Goal: Information Seeking & Learning: Learn about a topic

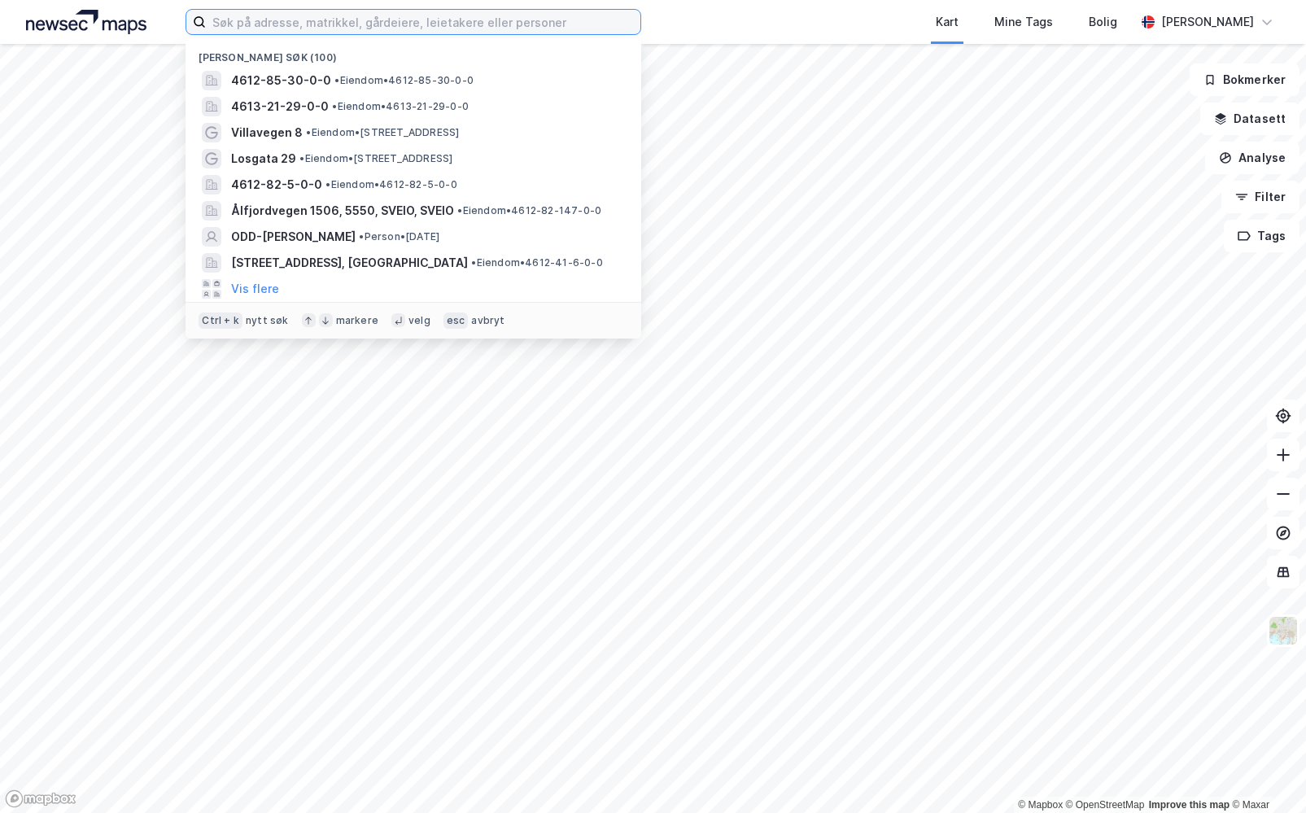
click at [524, 18] on input at bounding box center [423, 22] width 435 height 24
paste input "Karmøens Sildefabrik AS"
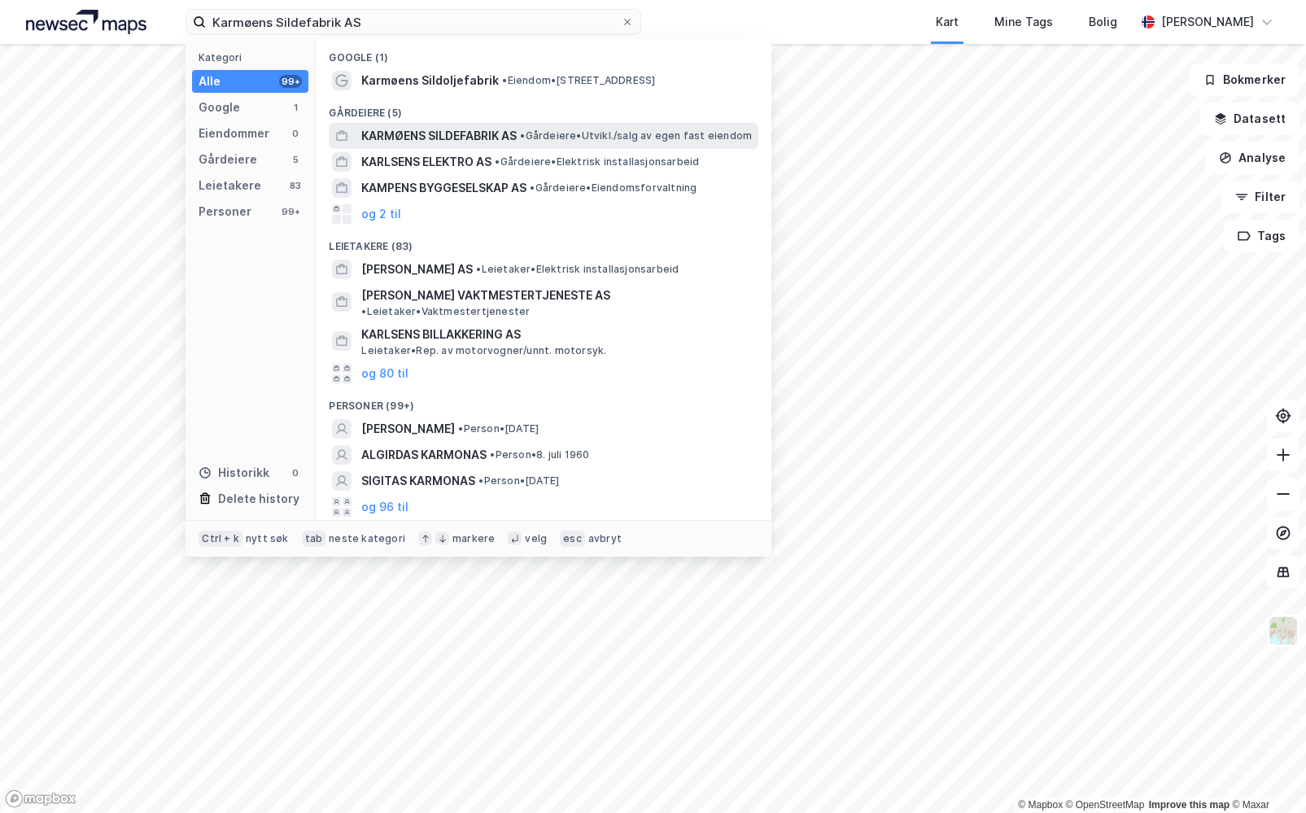
click at [451, 135] on span "KARMØENS SILDEFABRIK AS" at bounding box center [438, 136] width 155 height 20
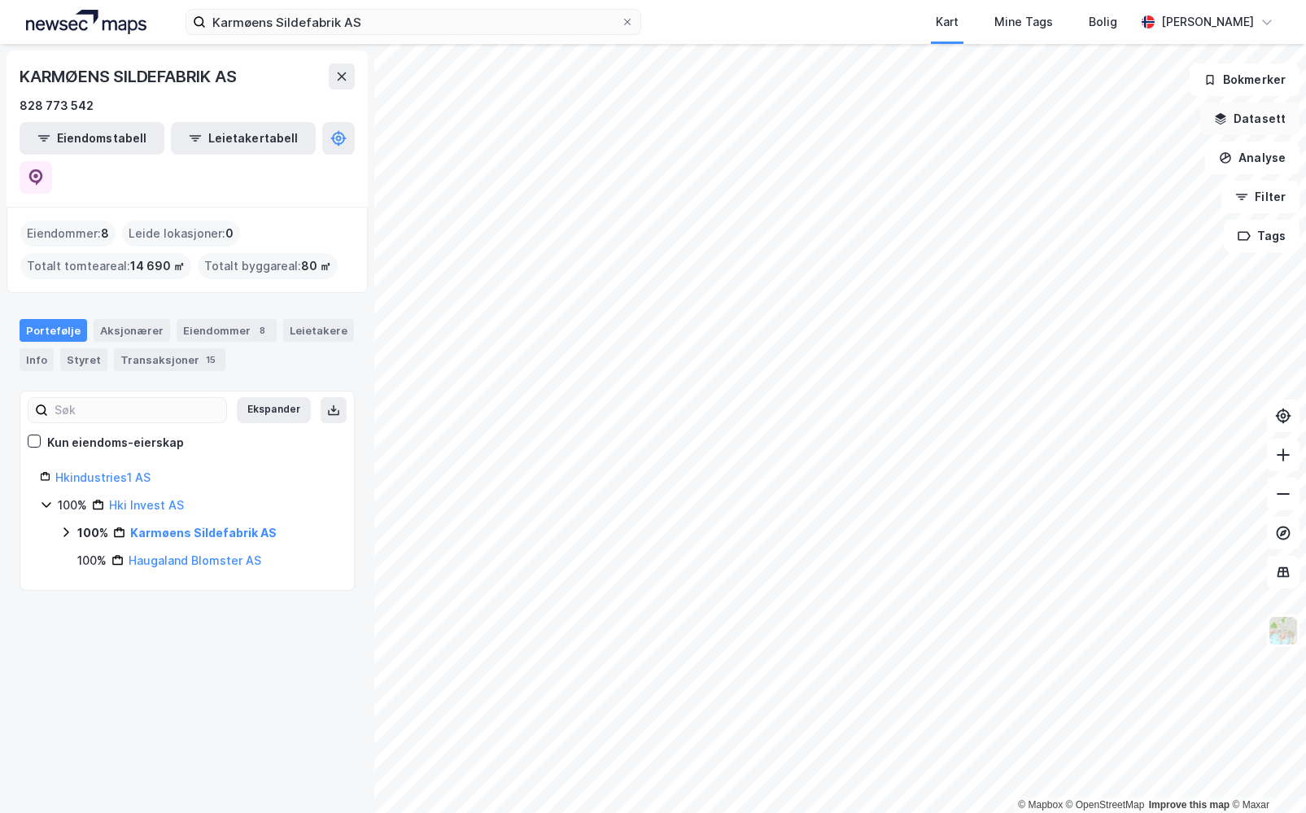
click at [1271, 121] on button "Datasett" at bounding box center [1249, 119] width 99 height 33
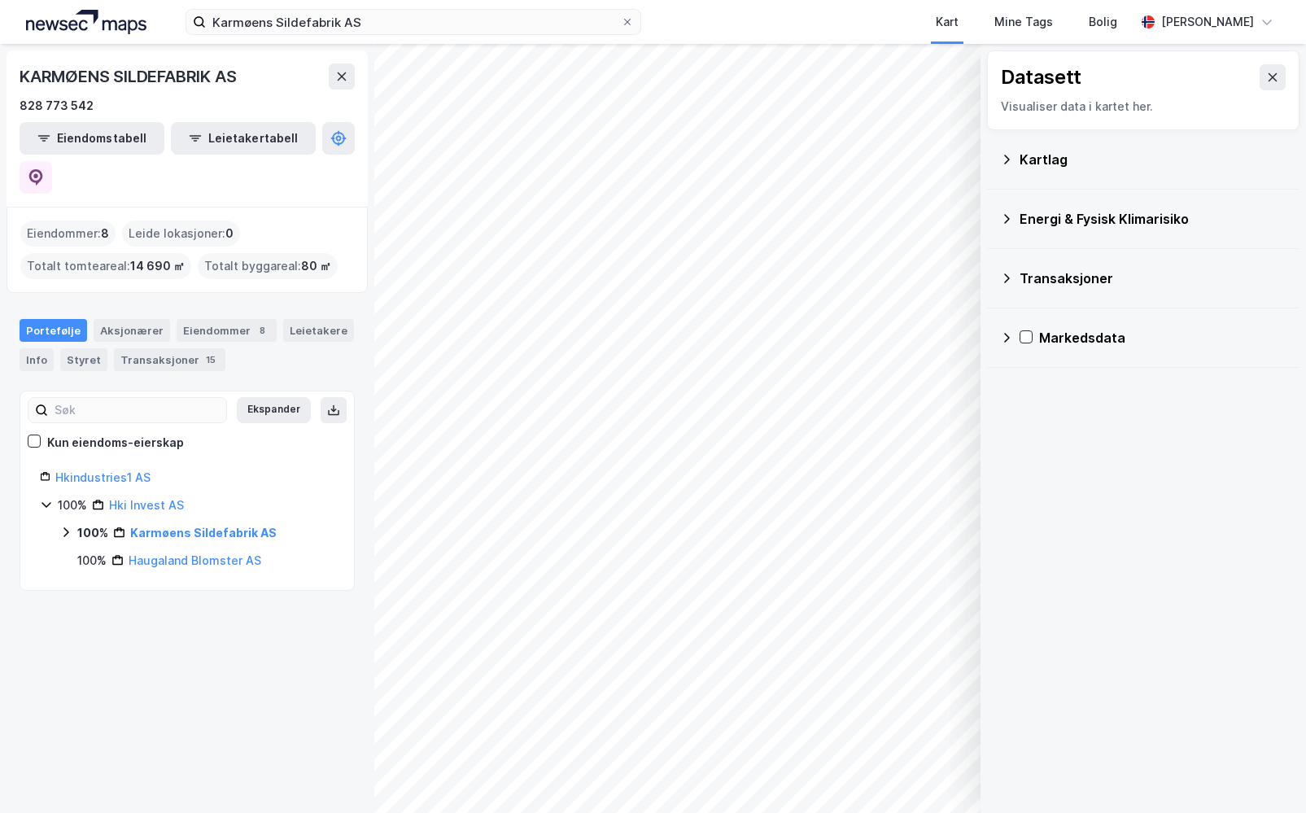
click at [1090, 160] on div "Kartlag" at bounding box center [1153, 160] width 267 height 20
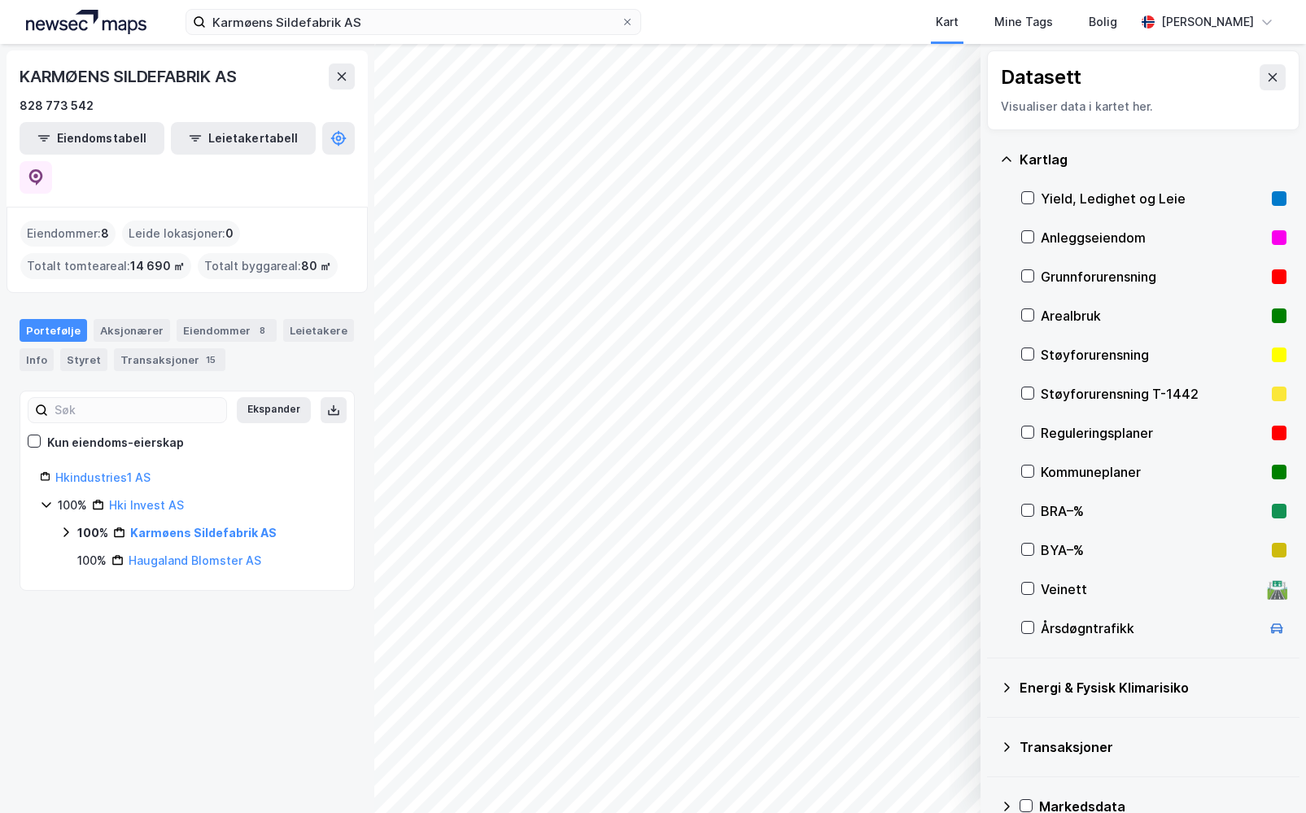
click at [1090, 160] on div "Kartlag" at bounding box center [1153, 160] width 267 height 20
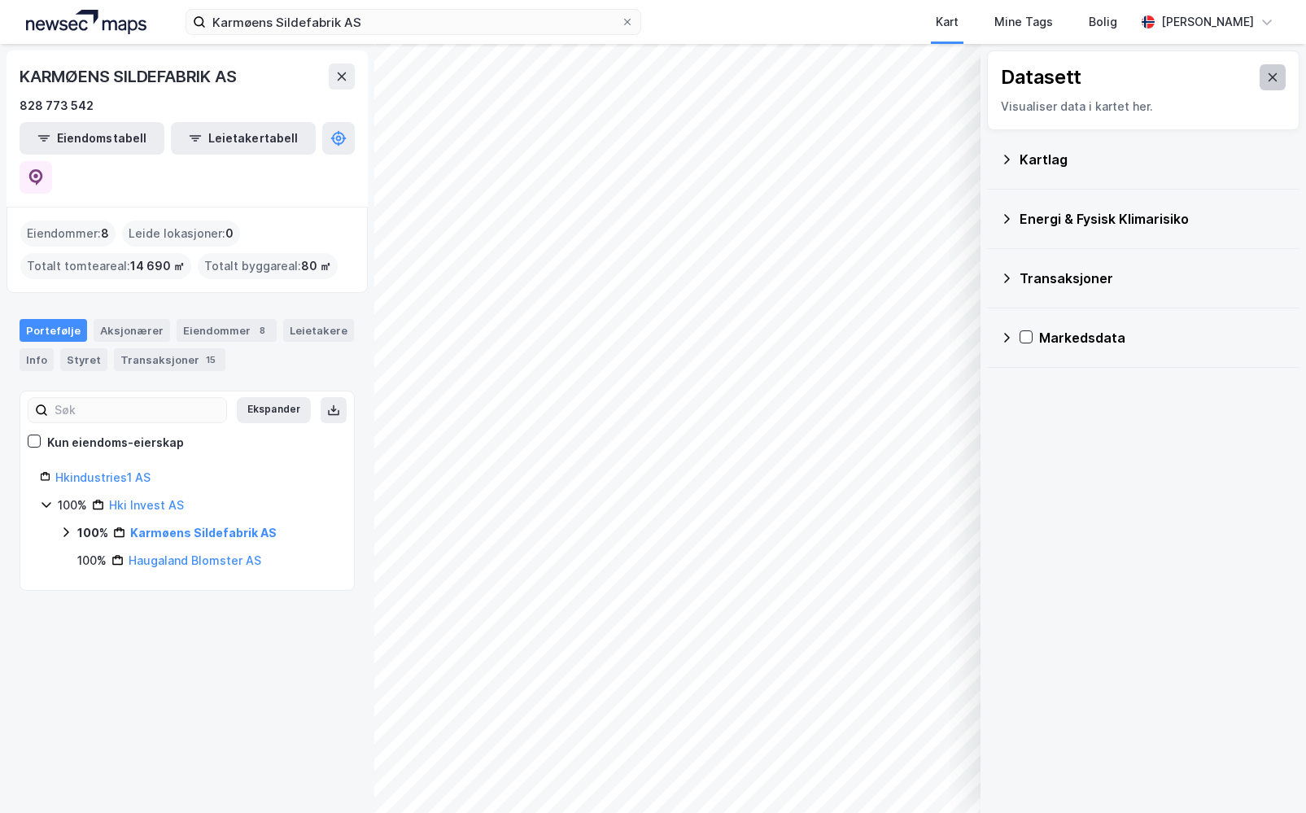
click at [1270, 73] on button at bounding box center [1273, 77] width 26 height 26
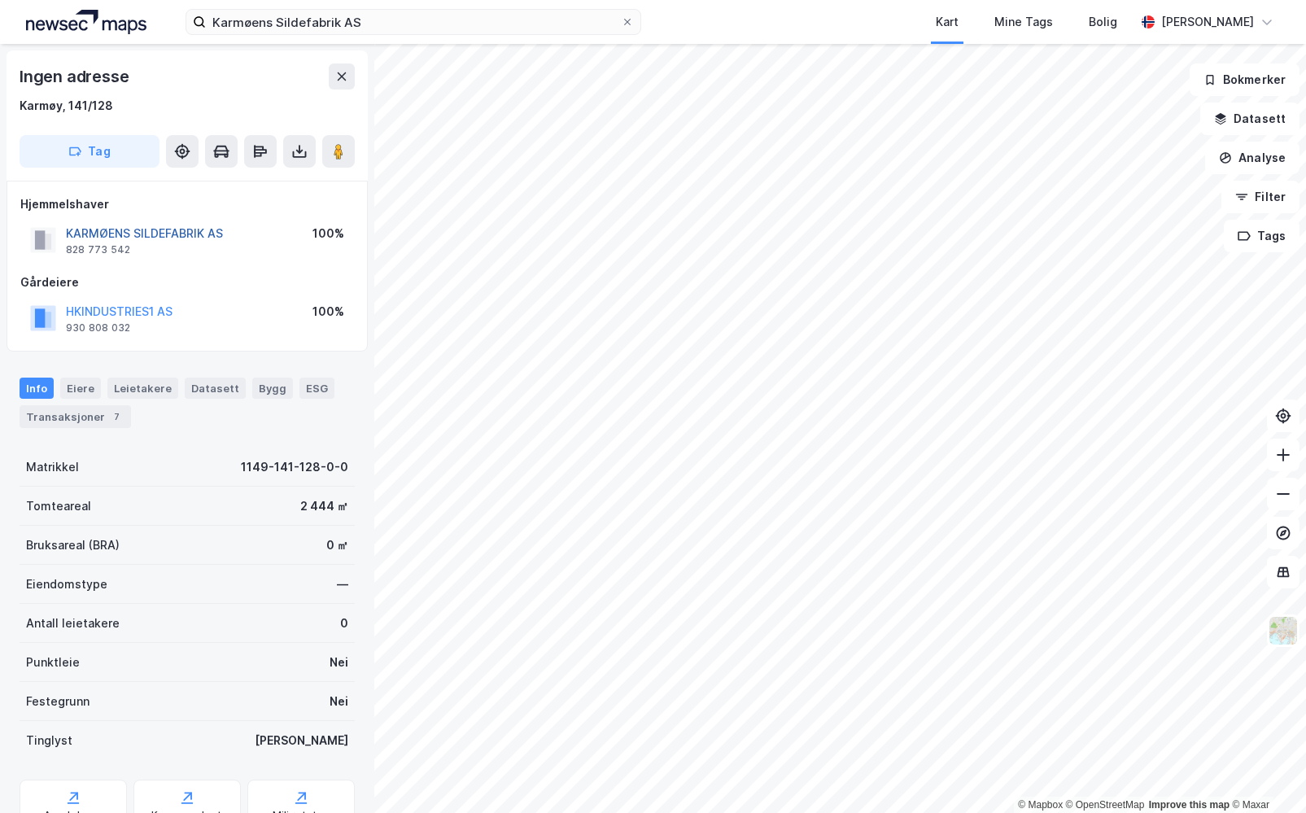
click at [0, 0] on button "KARMØENS SILDEFABRIK AS" at bounding box center [0, 0] width 0 height 0
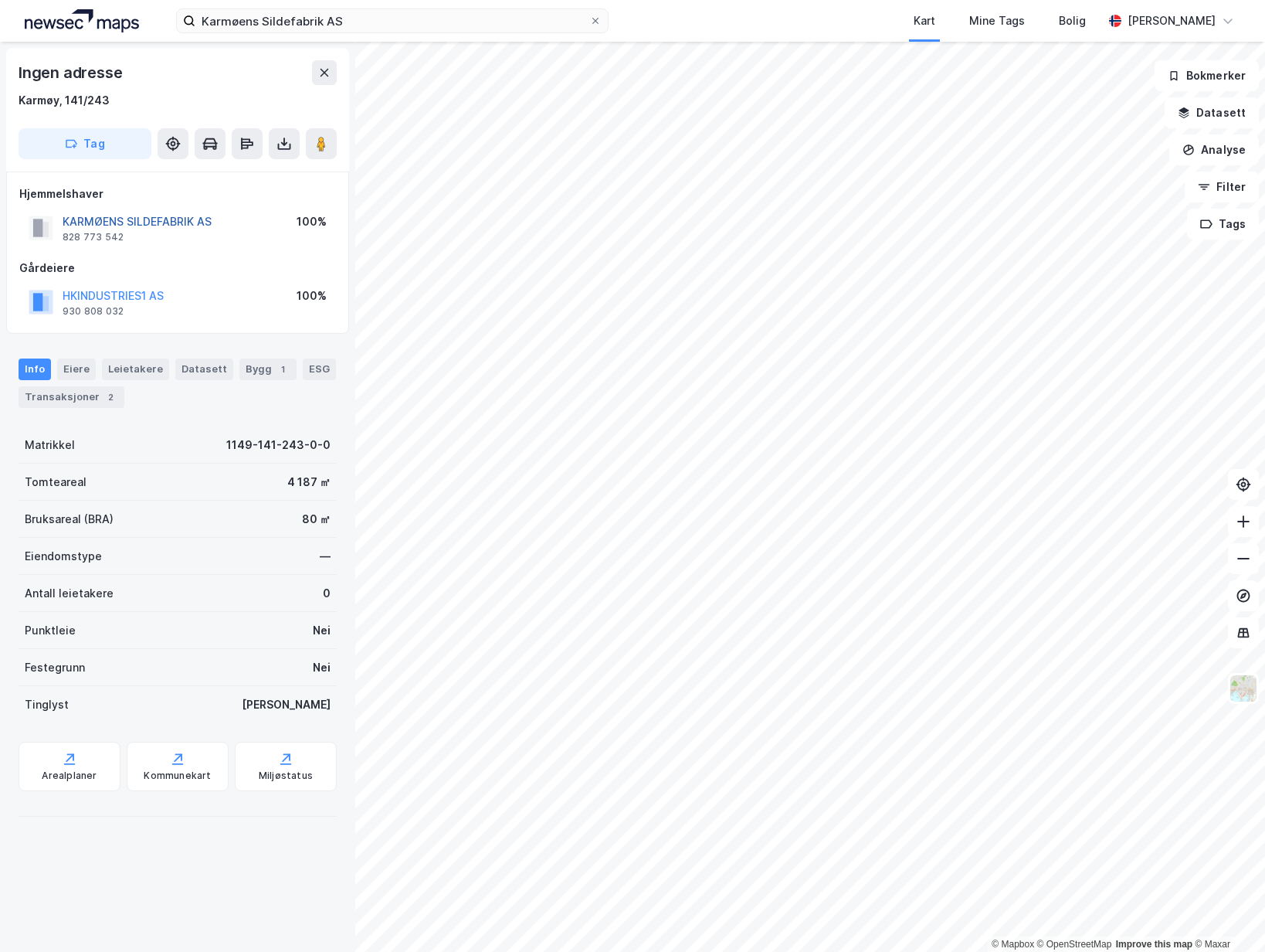
click at [0, 0] on button "KARMØENS SILDEFABRIK AS" at bounding box center [0, 0] width 0 height 0
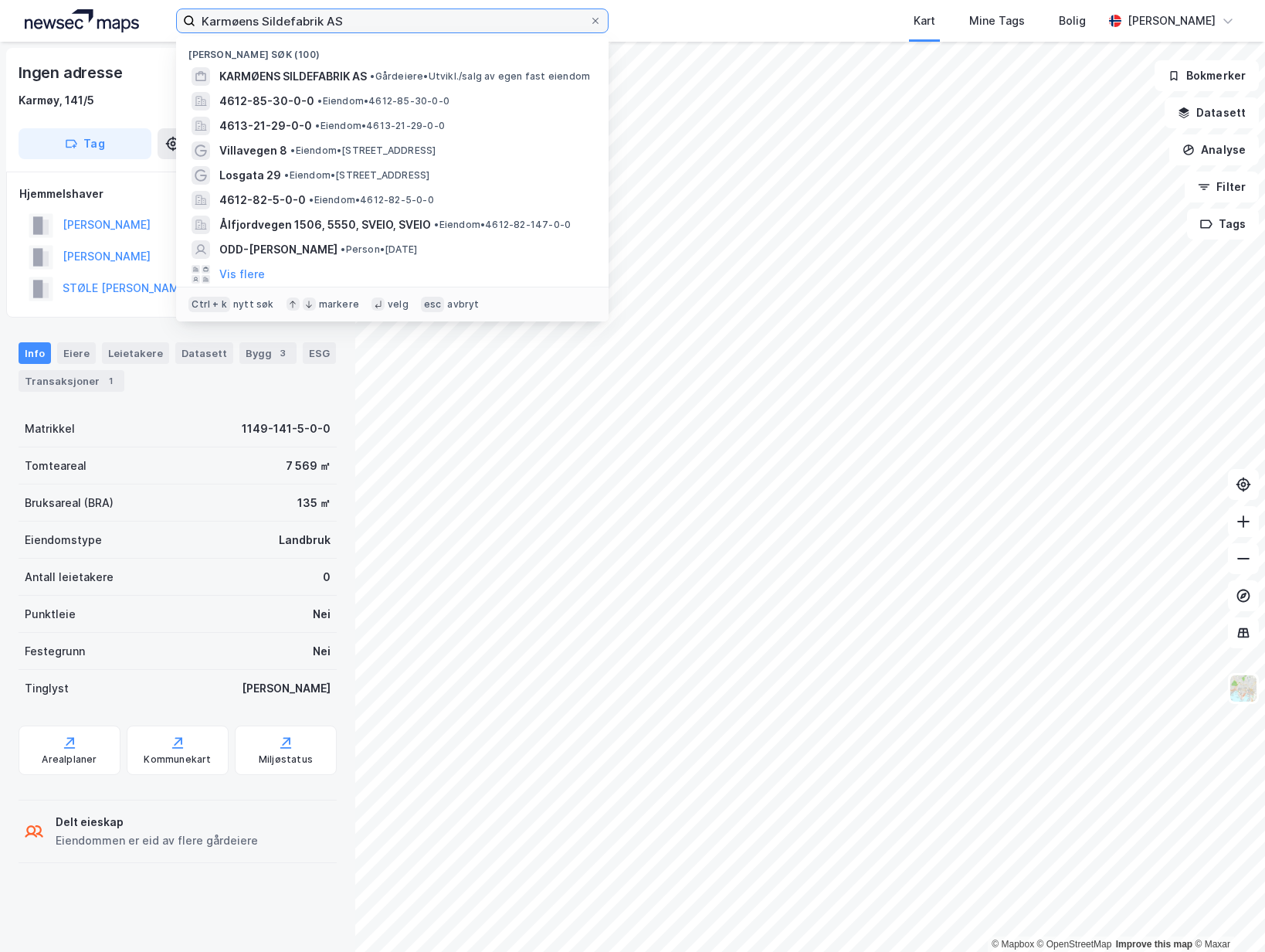
drag, startPoint x: 405, startPoint y: 14, endPoint x: 65, endPoint y: 19, distance: 340.0
click at [66, 19] on div "Karmøens Sildefabrik AS Nylige søk (100) KARMØENS SILDEFABRIK AS • Gårdeiere • …" at bounding box center [632, 21] width 1265 height 42
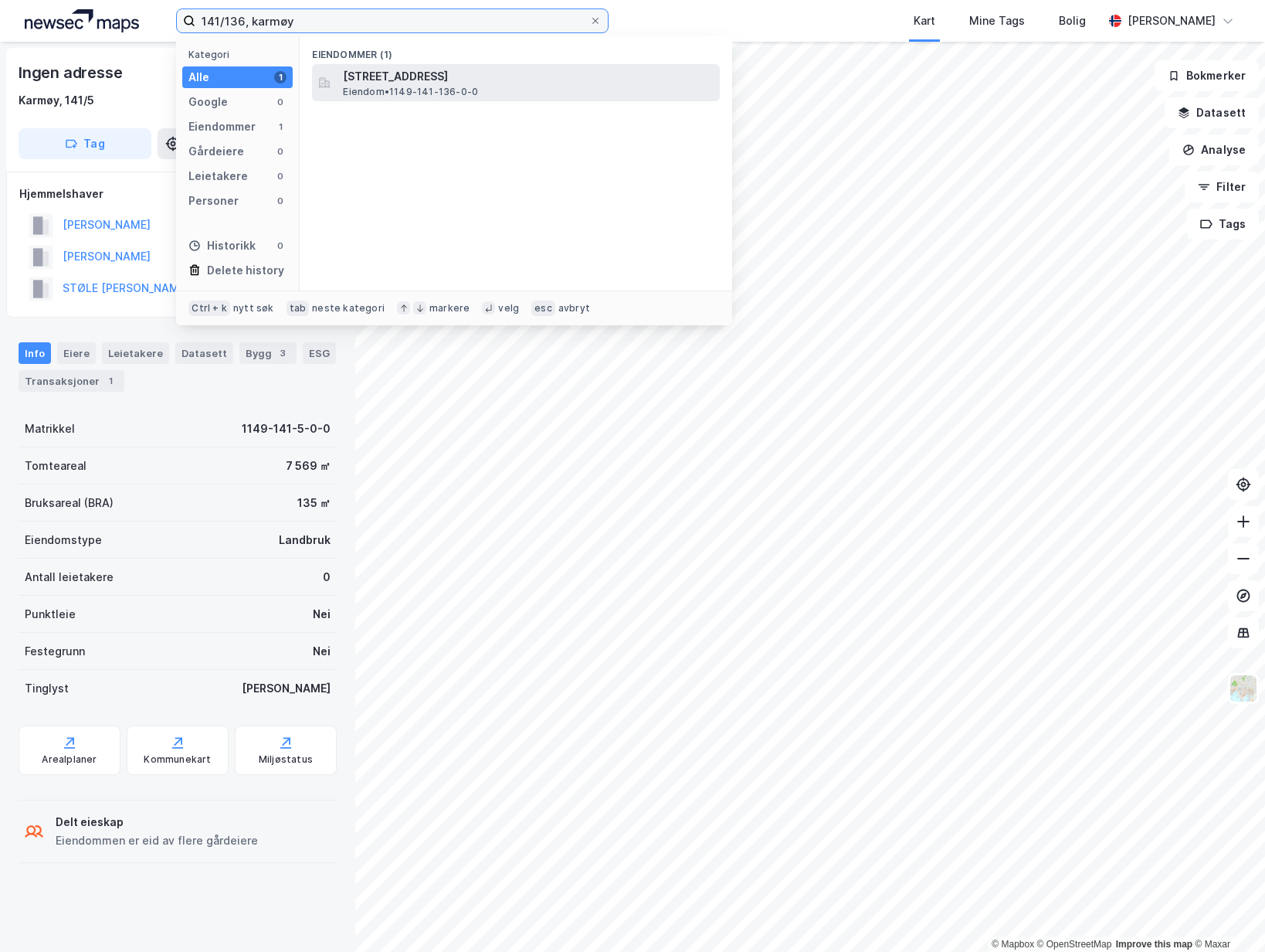
type input "141/136, karmøy"
click at [474, 85] on span "Eiendom • 1149-141-136-0-0" at bounding box center [410, 91] width 135 height 12
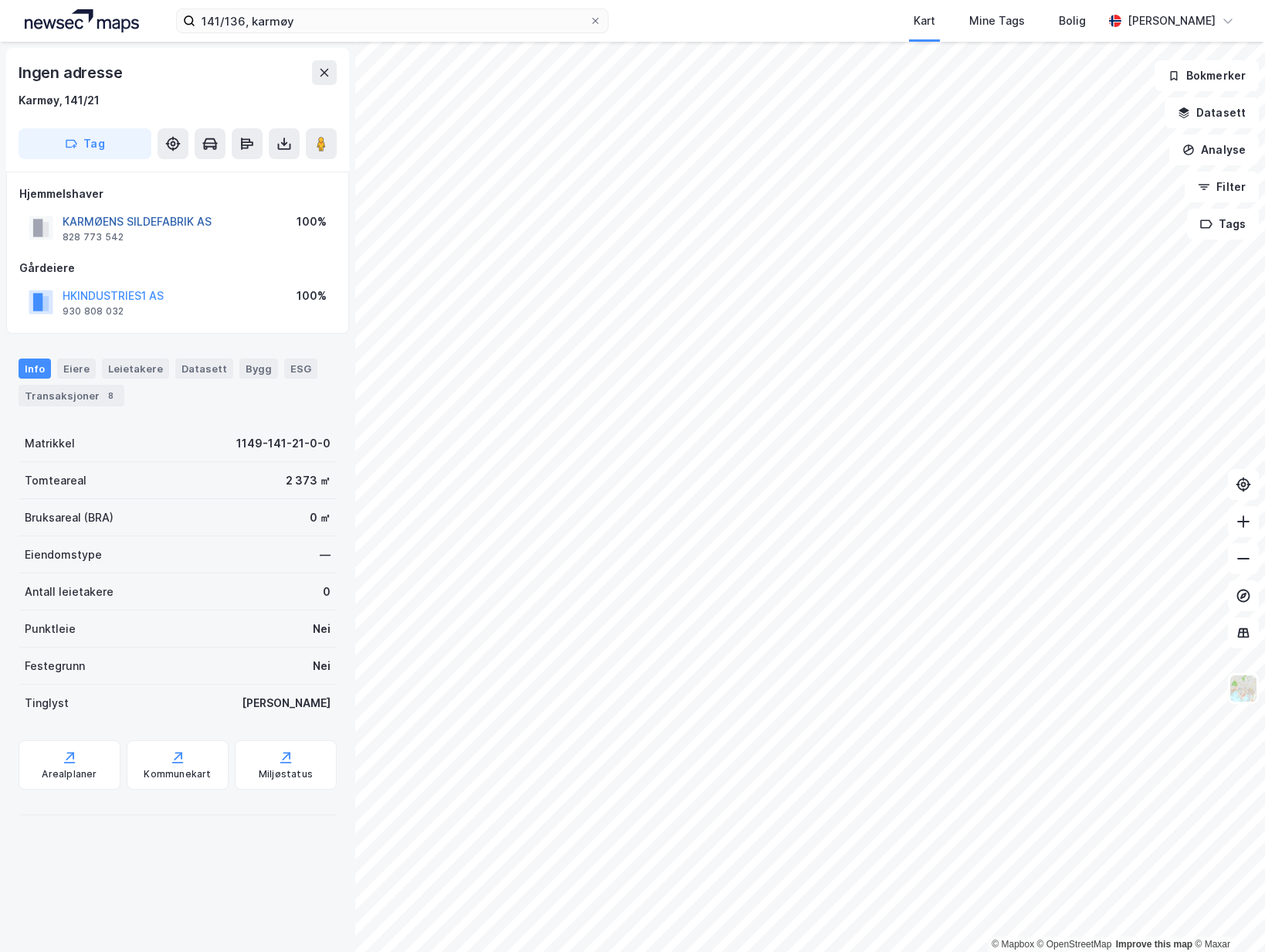
click at [0, 0] on button "KARMØENS SILDEFABRIK AS" at bounding box center [0, 0] width 0 height 0
